Goal: Communication & Community: Answer question/provide support

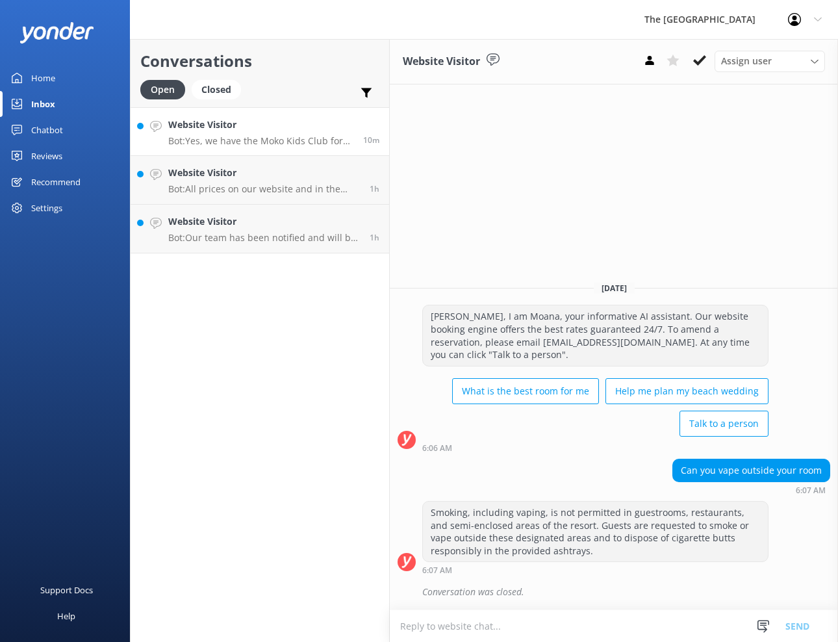
click at [248, 144] on p "Bot: Yes, we have the Moko Kids Club for children aged [DEMOGRAPHIC_DATA] years…" at bounding box center [260, 141] width 185 height 12
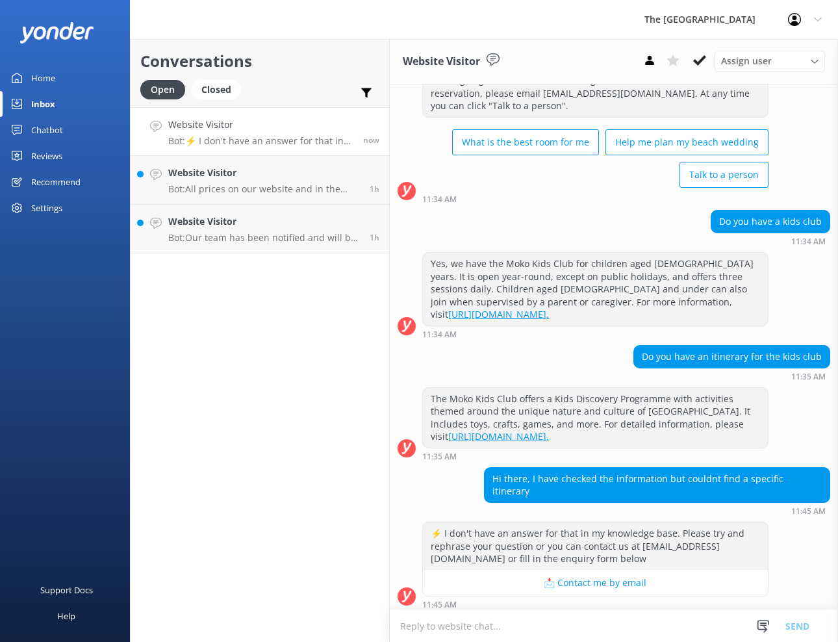
scroll to position [67, 0]
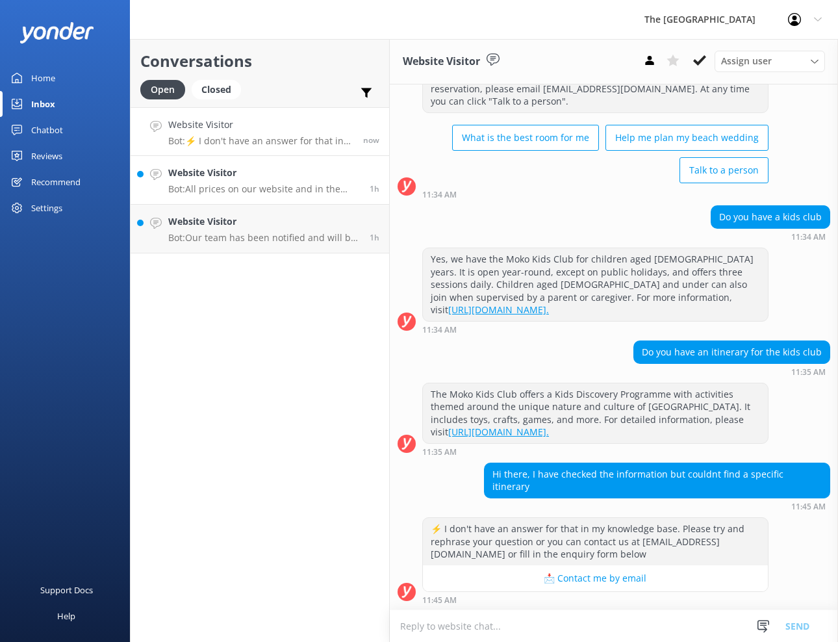
click at [245, 185] on p "Bot: All prices on our website and in the [GEOGRAPHIC_DATA] are in [GEOGRAPHIC_…" at bounding box center [264, 189] width 192 height 12
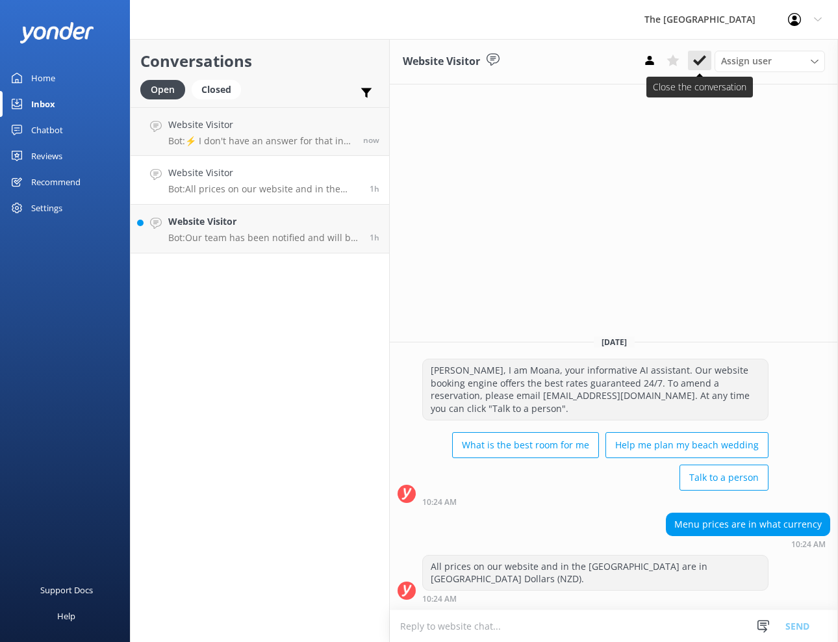
click at [700, 58] on icon at bounding box center [699, 60] width 13 height 13
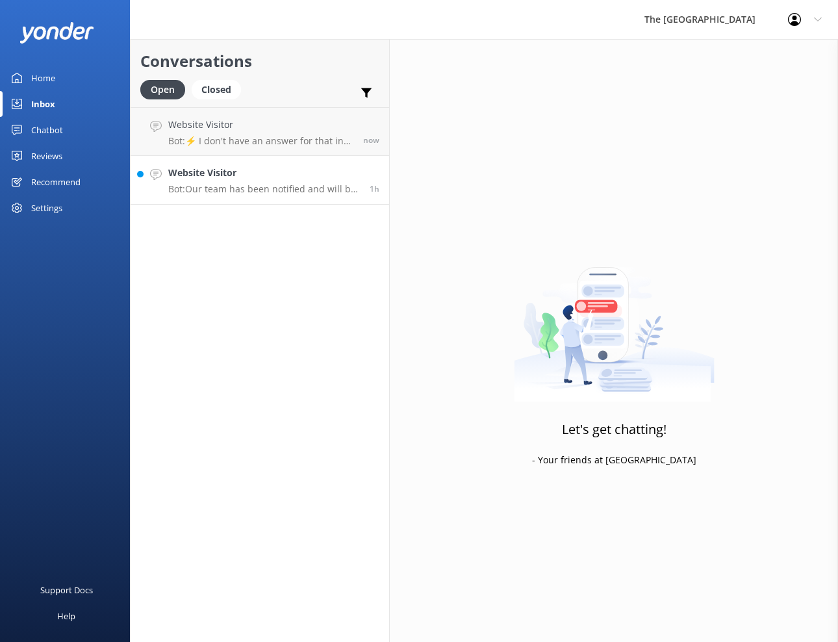
click at [197, 190] on p "Bot: Our team has been notified and will be with you as soon as possible. Alter…" at bounding box center [264, 189] width 192 height 12
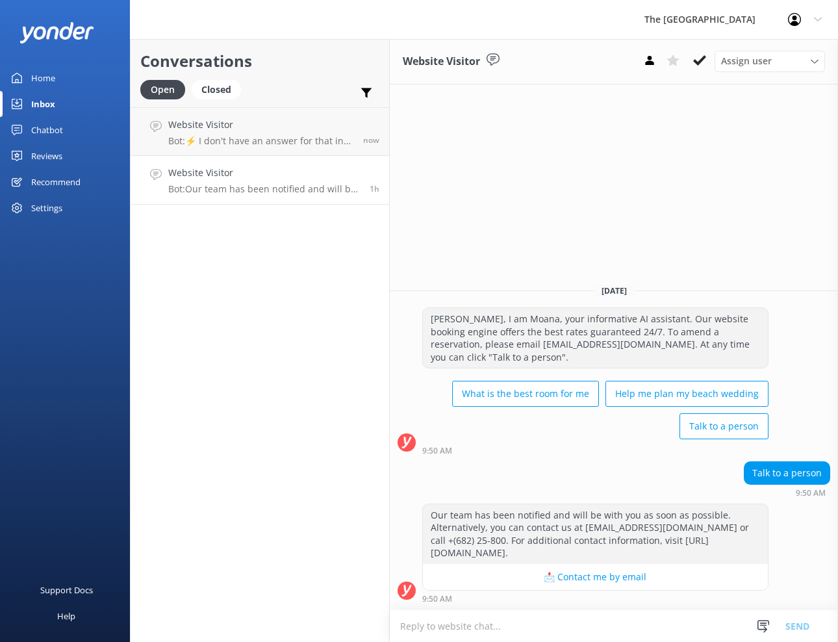
click at [233, 190] on p "Bot: Our team has been notified and will be with you as soon as possible. Alter…" at bounding box center [264, 189] width 192 height 12
click at [696, 63] on use at bounding box center [699, 60] width 13 height 10
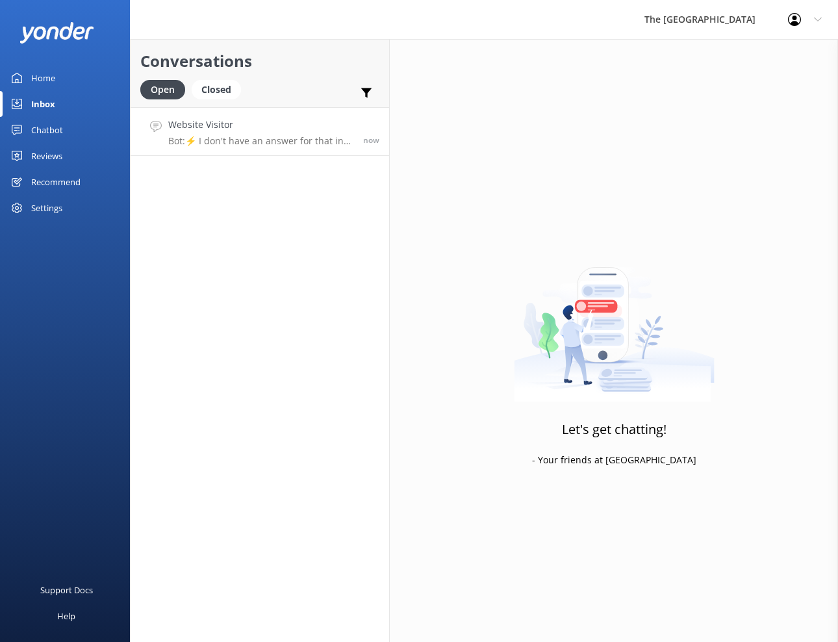
click at [246, 142] on p "Bot: ⚡ I don't have an answer for that in my knowledge base. Please try and rep…" at bounding box center [260, 141] width 185 height 12
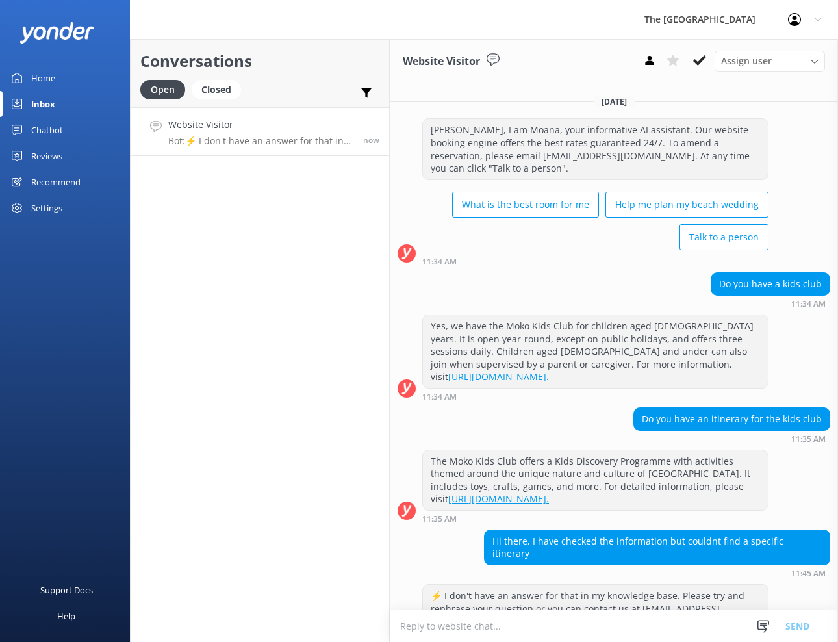
scroll to position [67, 0]
